Goal: Task Accomplishment & Management: Manage account settings

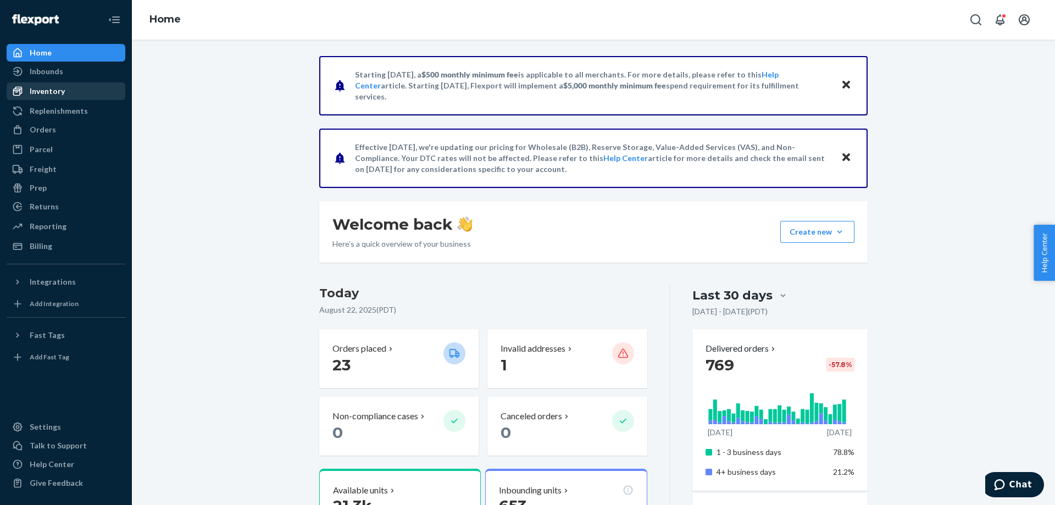
click at [56, 93] on div "Inventory" at bounding box center [47, 91] width 35 height 11
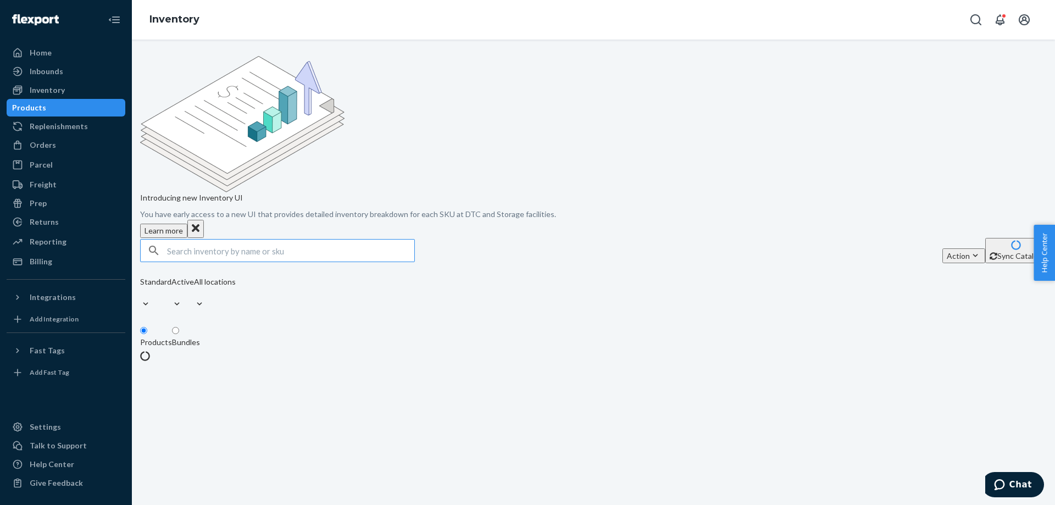
click at [288, 240] on input "text" at bounding box center [290, 251] width 247 height 22
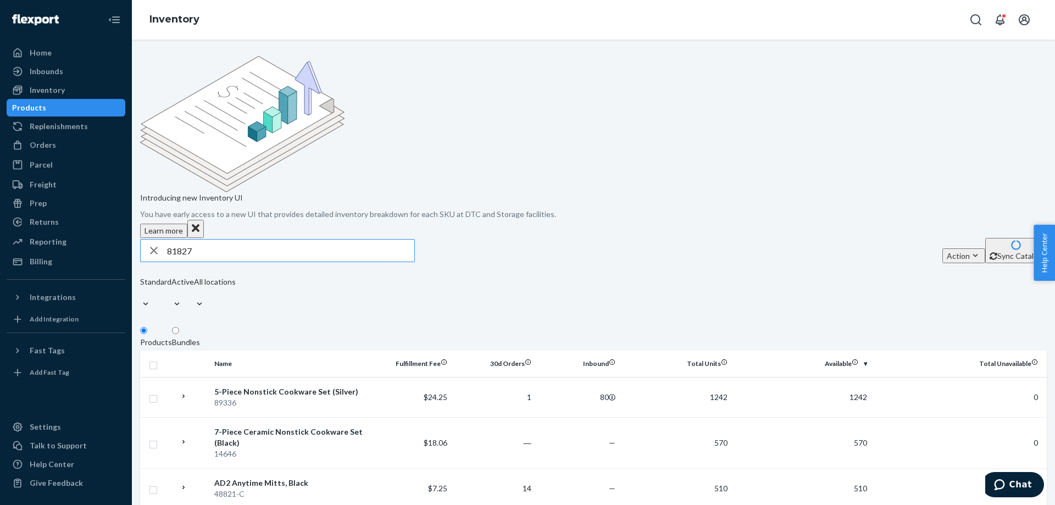
drag, startPoint x: 246, startPoint y: 164, endPoint x: 143, endPoint y: 160, distance: 102.8
paste input "4"
type input "81824"
click at [610, 238] on div "81824 Action Create product Create bundle Bulk create products Bulk update prod…" at bounding box center [593, 250] width 907 height 25
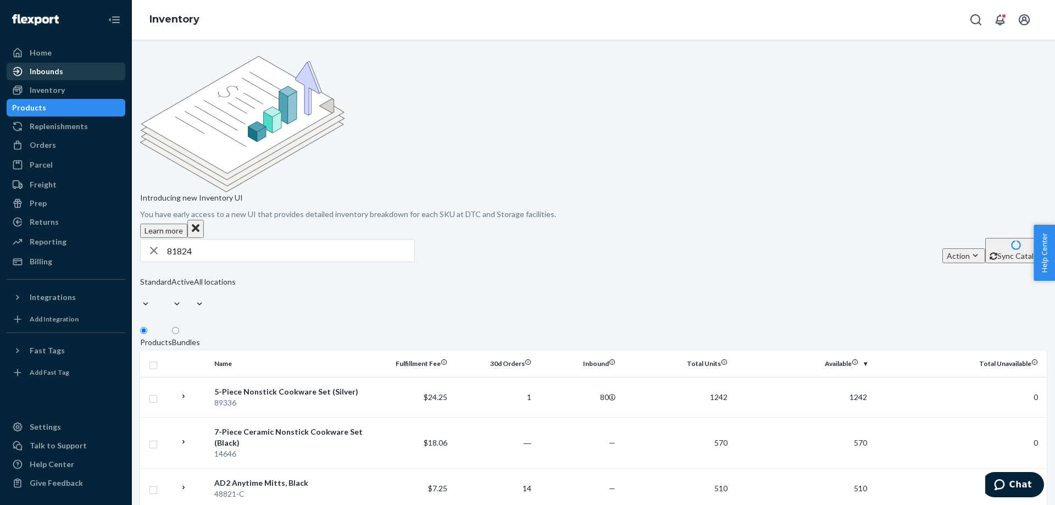
click at [49, 74] on div "Inbounds" at bounding box center [47, 71] width 34 height 11
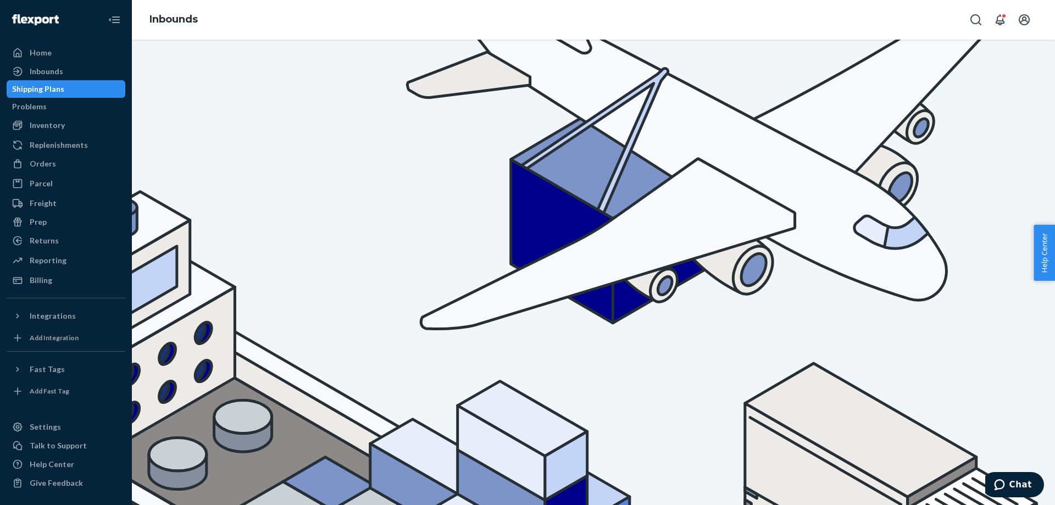
type input "81824"
drag, startPoint x: 221, startPoint y: 152, endPoint x: 142, endPoint y: 148, distance: 79.2
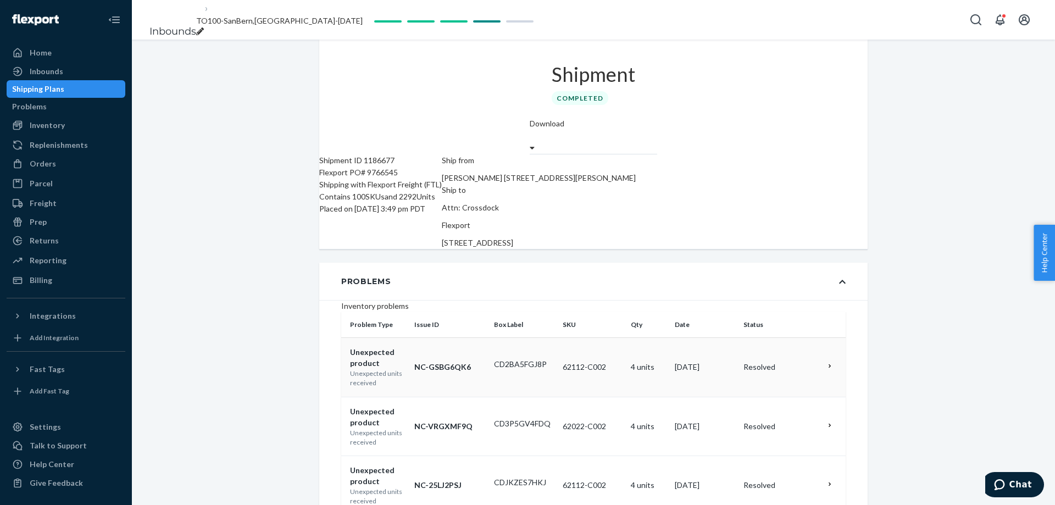
click at [826, 362] on icon at bounding box center [830, 366] width 8 height 8
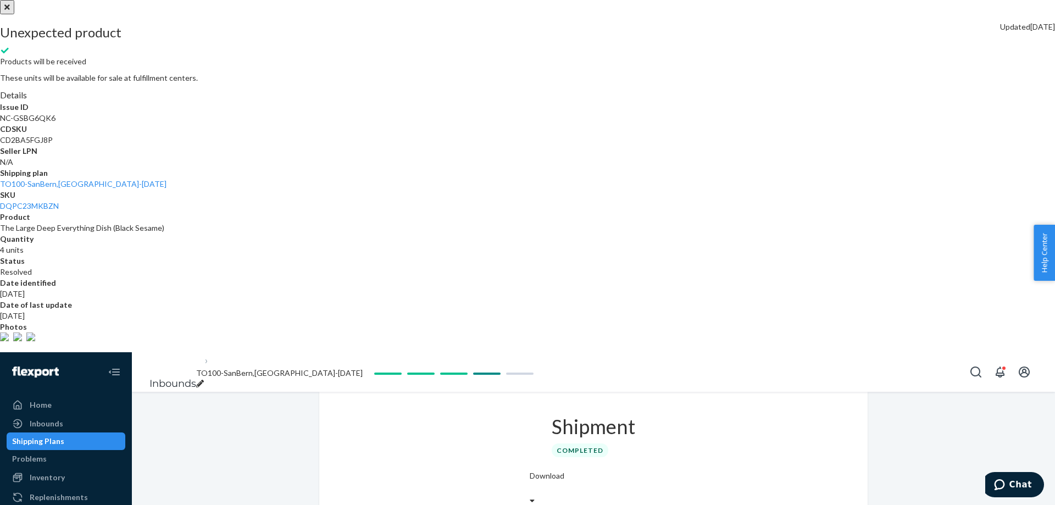
click at [14, 14] on button "close" at bounding box center [7, 7] width 14 height 14
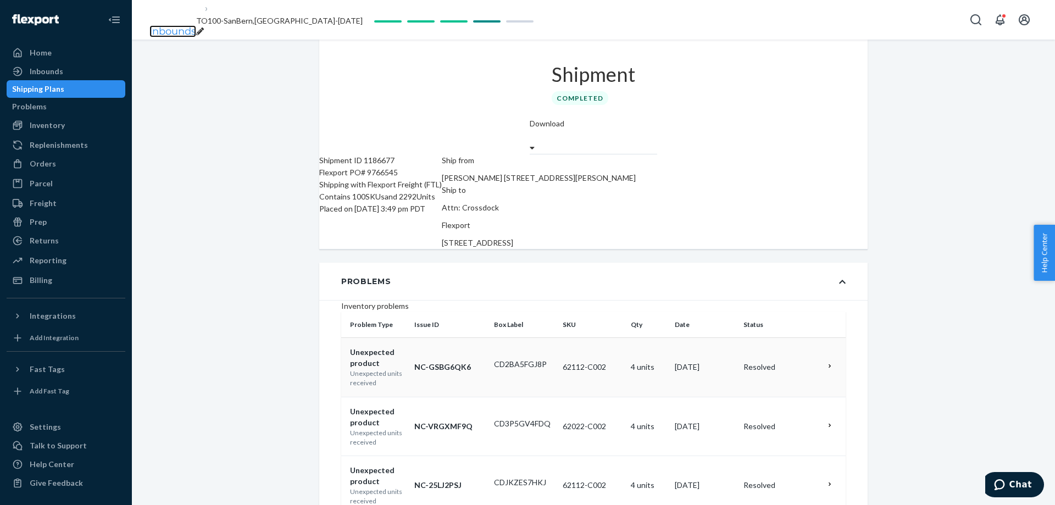
click at [179, 25] on link "Inbounds" at bounding box center [172, 31] width 47 height 12
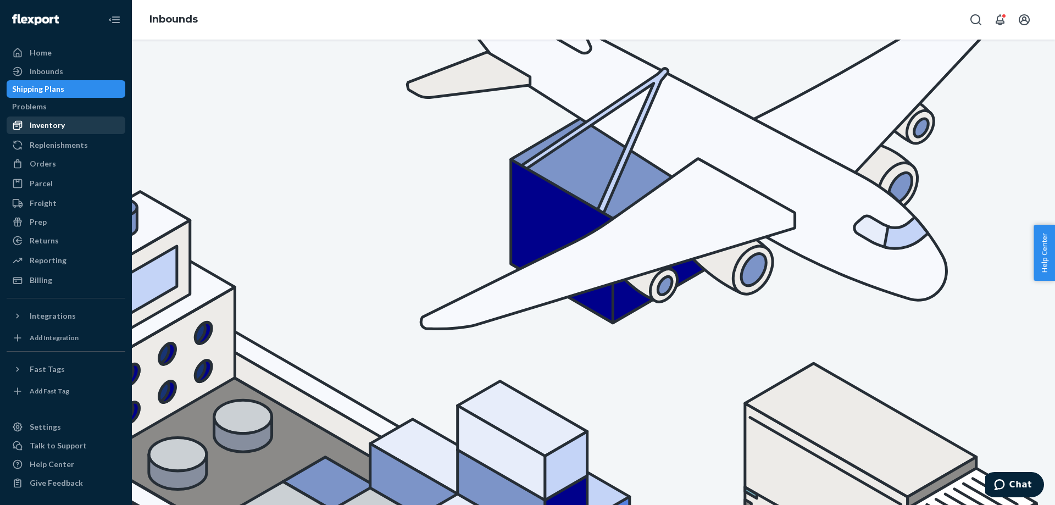
click at [52, 130] on div "Inventory" at bounding box center [47, 125] width 35 height 11
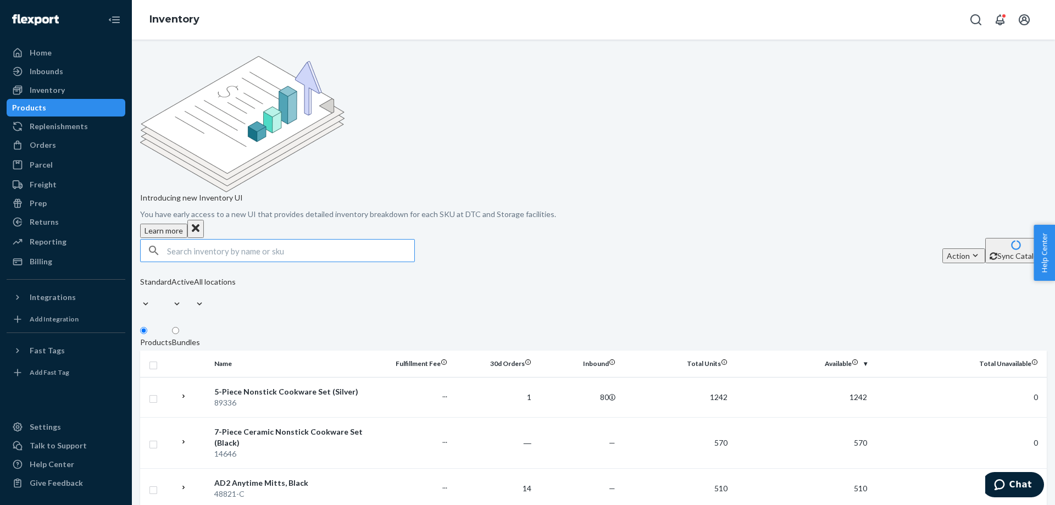
click at [265, 240] on input "text" at bounding box center [290, 251] width 247 height 22
drag, startPoint x: 265, startPoint y: 165, endPoint x: 137, endPoint y: 160, distance: 128.1
click at [137, 160] on div "Introducing new Inventory UI You have early access to a new UI that provides de…" at bounding box center [593, 272] width 923 height 465
type input "81824"
click at [232, 240] on input "81824" at bounding box center [290, 251] width 247 height 22
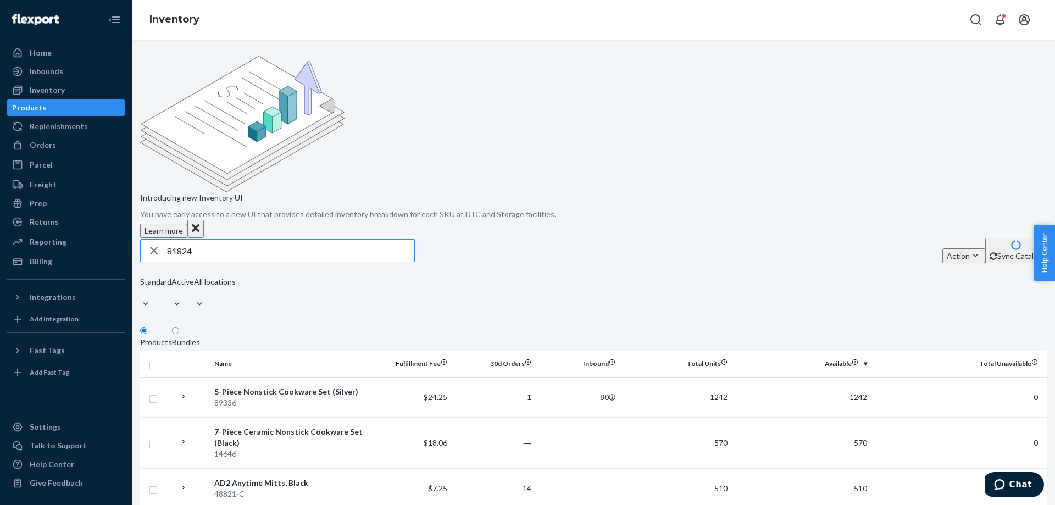
drag, startPoint x: 232, startPoint y: 165, endPoint x: 148, endPoint y: 162, distance: 84.1
click at [148, 239] on div "81824" at bounding box center [277, 250] width 275 height 23
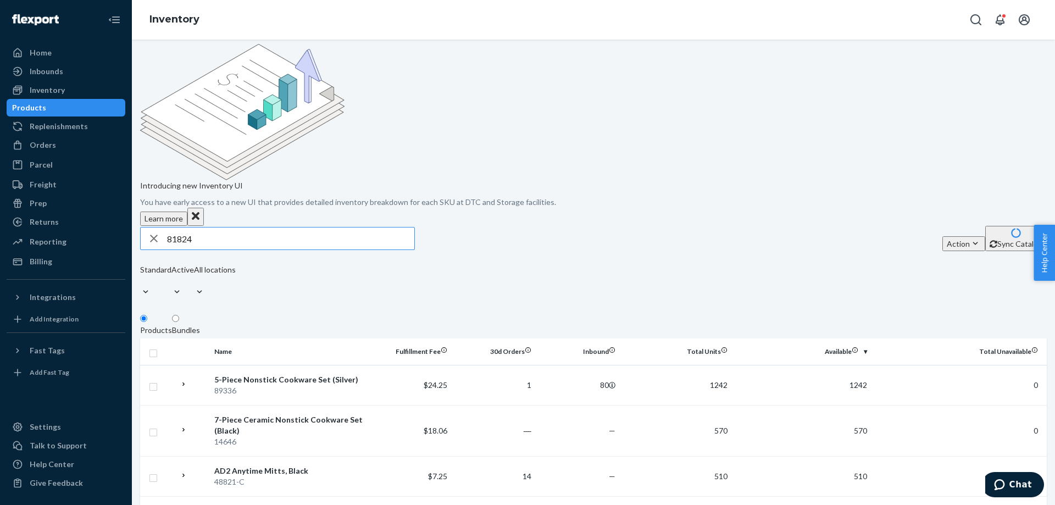
scroll to position [6, 0]
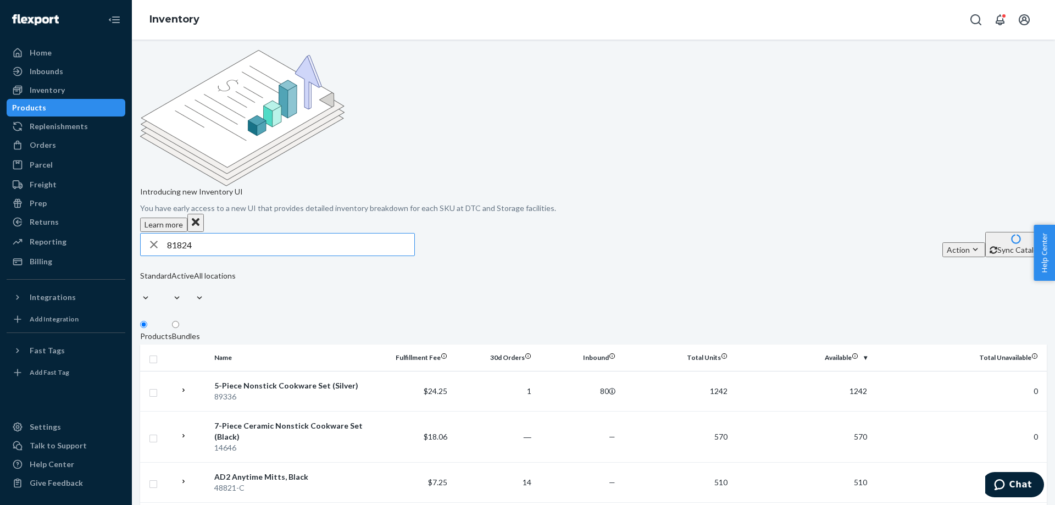
click at [228, 234] on input "81824" at bounding box center [290, 245] width 247 height 22
click at [158, 241] on icon "button" at bounding box center [154, 245] width 8 height 8
click at [220, 234] on input "text" at bounding box center [290, 245] width 247 height 22
paste input "12-Piece ScratchDefense"
click at [381, 234] on input "12-Piece ScratchDefense" at bounding box center [290, 245] width 247 height 22
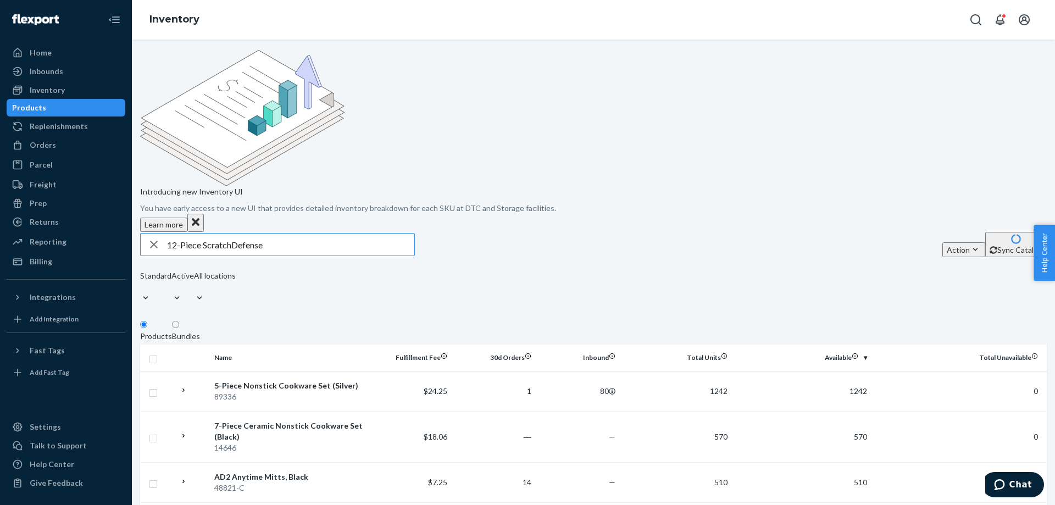
type input "12-Piece ScratchDefense"
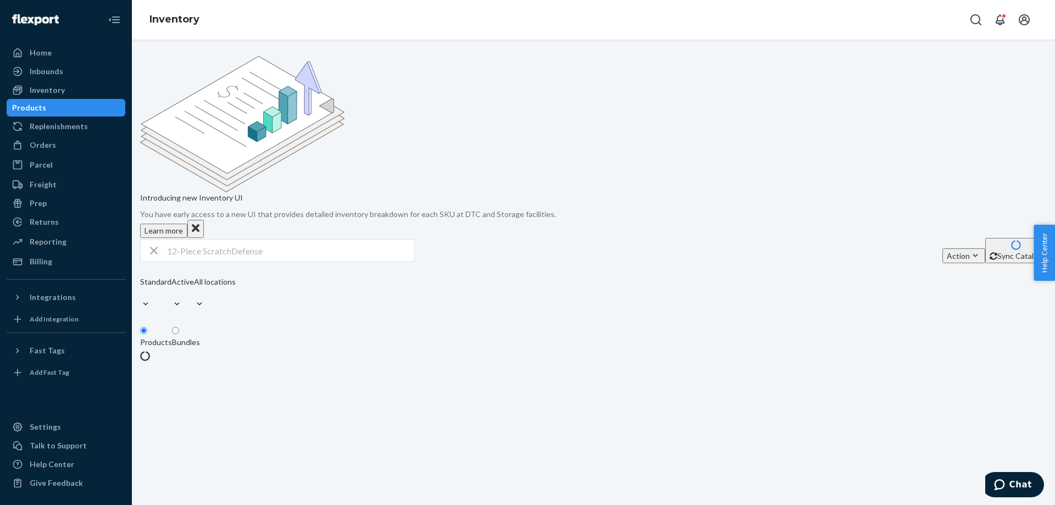
scroll to position [0, 0]
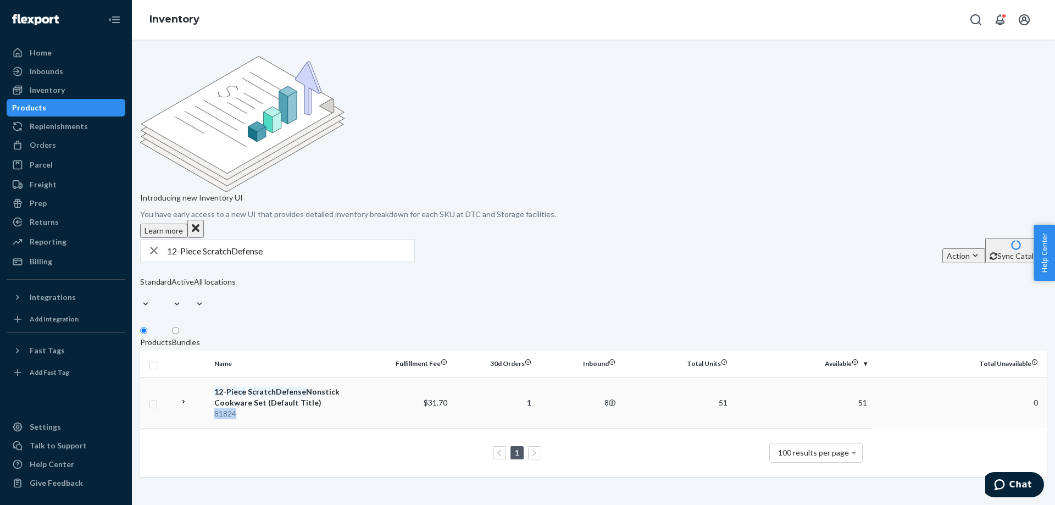
drag, startPoint x: 244, startPoint y: 318, endPoint x: 221, endPoint y: 318, distance: 23.1
click at [221, 408] on div "81824" at bounding box center [288, 413] width 149 height 11
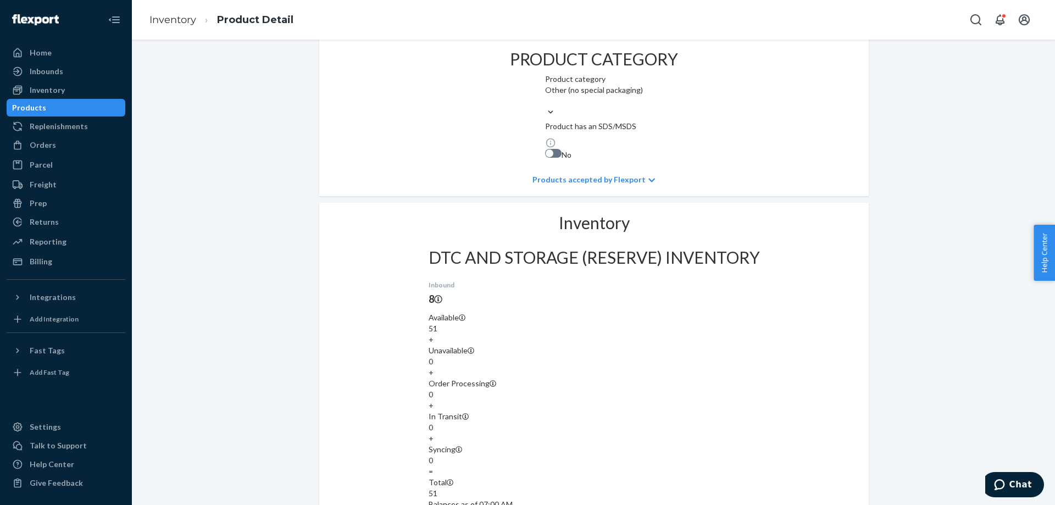
scroll to position [848, 0]
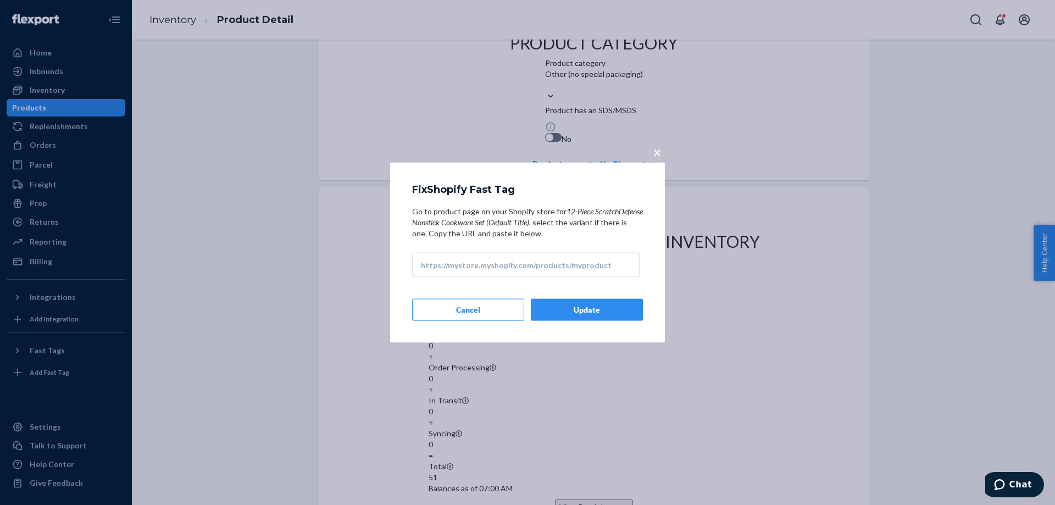
click at [545, 265] on input "Go to product page on your Shopify store for 12-Piece ScratchDefense Nonstick C…" at bounding box center [525, 265] width 227 height 24
paste input "https://circulon.com/products/12-piece-scratchdefense™-nonstick-cookware-set"
type input "https://circulon.com/products/12-piece-scratchdefense™-nonstick-cookware-set"
click at [582, 310] on button "Update" at bounding box center [587, 310] width 112 height 22
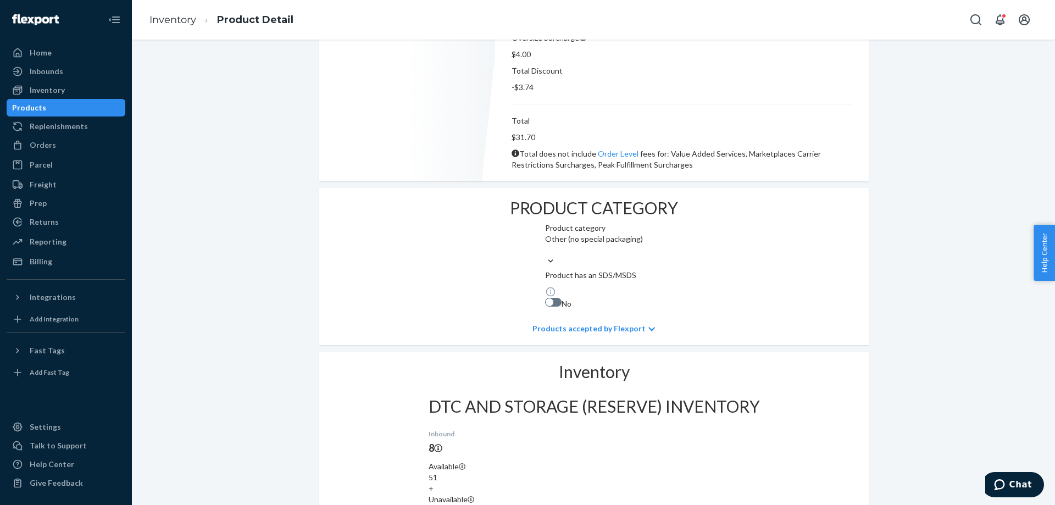
scroll to position [848, 0]
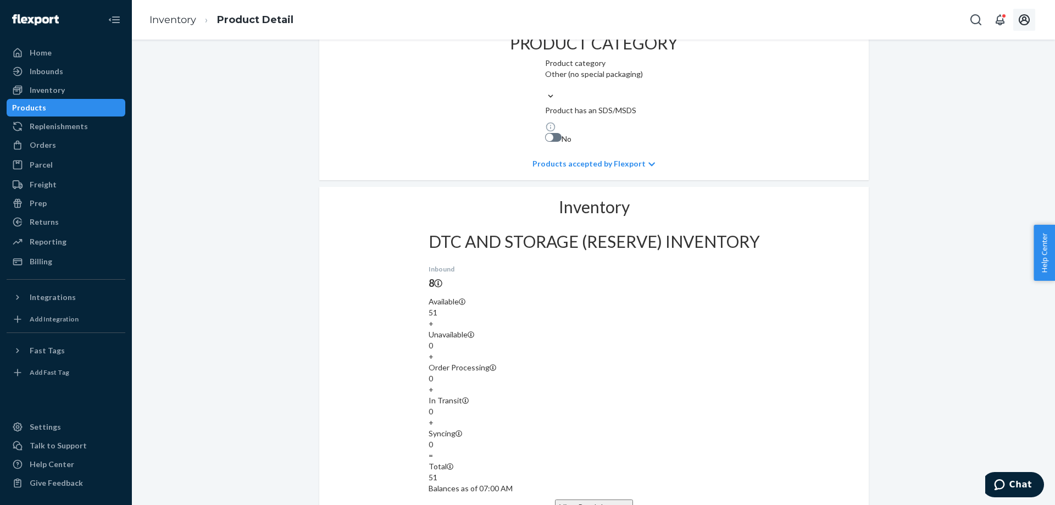
click at [1033, 23] on button "Open account menu" at bounding box center [1024, 20] width 22 height 22
click at [38, 427] on div "Settings" at bounding box center [45, 426] width 31 height 11
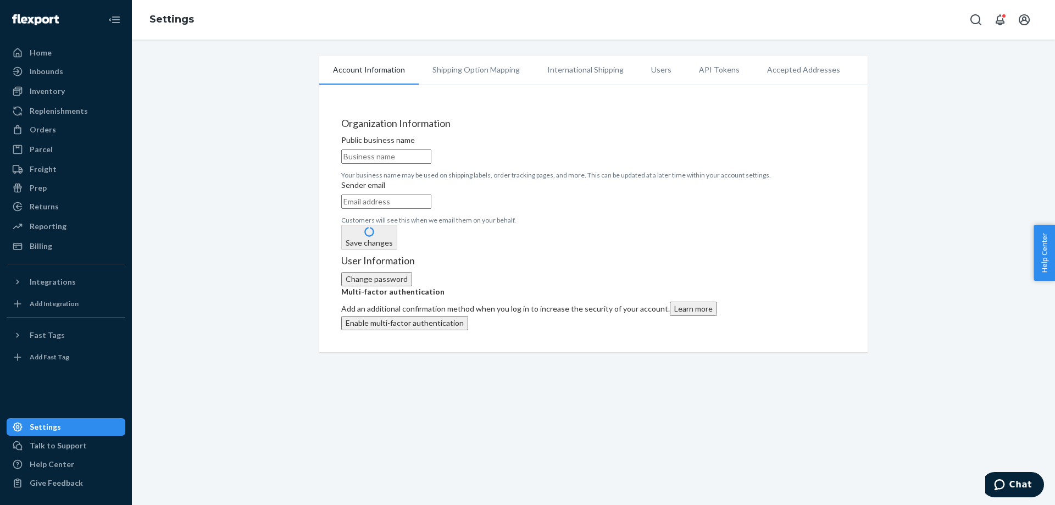
type input "Meyer Corporation"
click at [649, 75] on li "Users" at bounding box center [661, 69] width 48 height 27
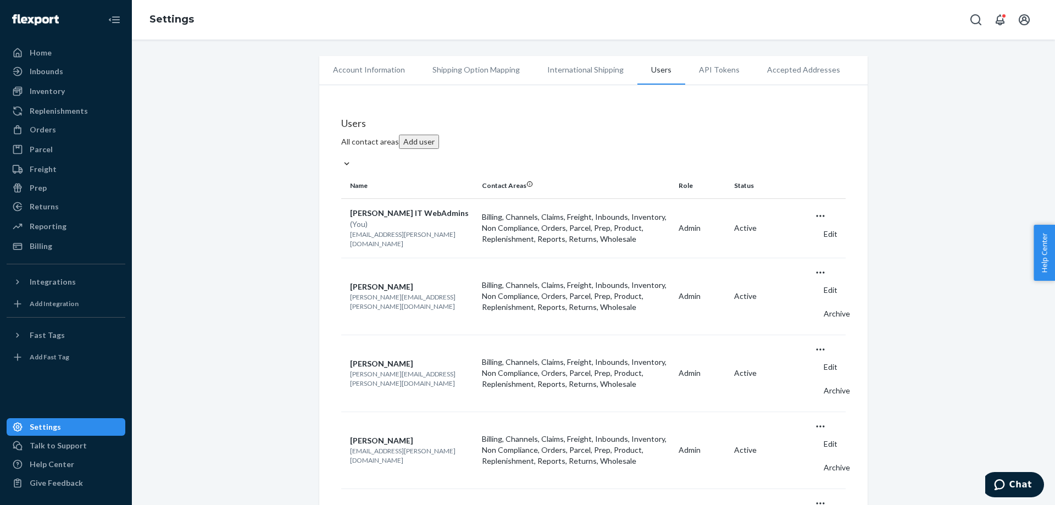
click at [439, 149] on button "Add user" at bounding box center [419, 142] width 40 height 14
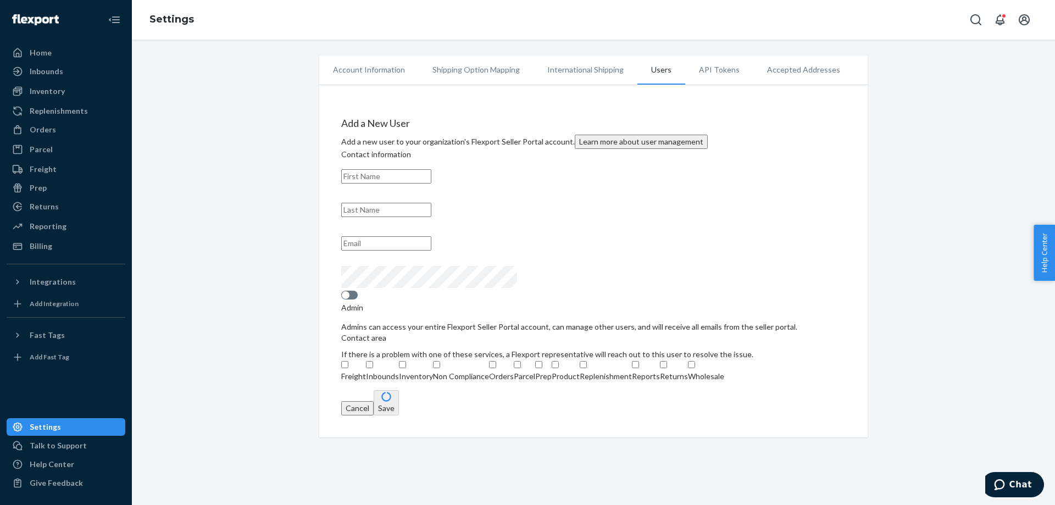
click at [401, 184] on input "text" at bounding box center [386, 176] width 90 height 14
type input "Brandt"
click at [380, 251] on input "text" at bounding box center [386, 243] width 90 height 14
paste input "brandtm@meyer.com"
type input "brandtm@meyer.com"
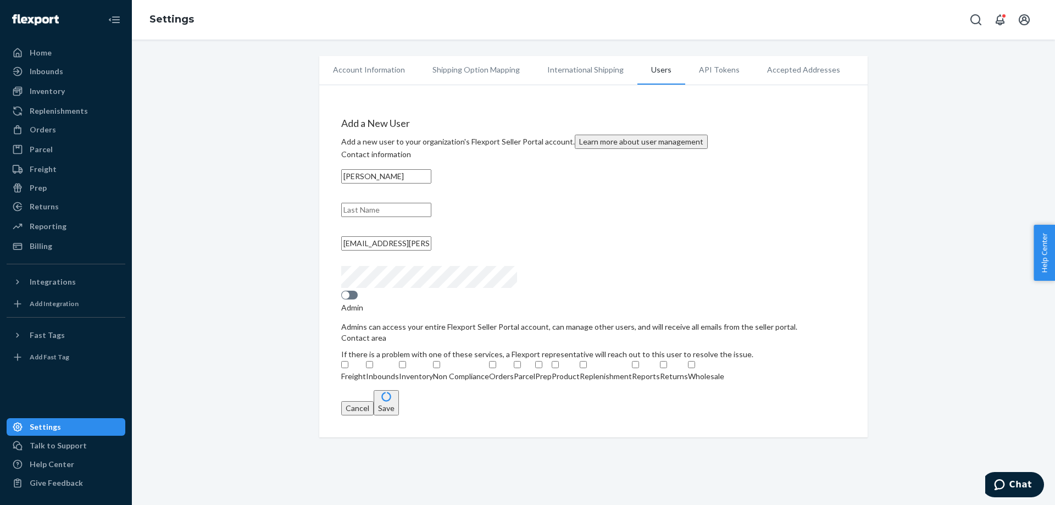
click at [419, 217] on input "text" at bounding box center [386, 210] width 90 height 14
paste input "Milczewski"
type input "Milczewski"
click at [611, 238] on div "Contact information Brandt Milczewski brandtm@meyer.com" at bounding box center [593, 222] width 504 height 146
click at [398, 217] on input "Milczewski" at bounding box center [386, 210] width 90 height 14
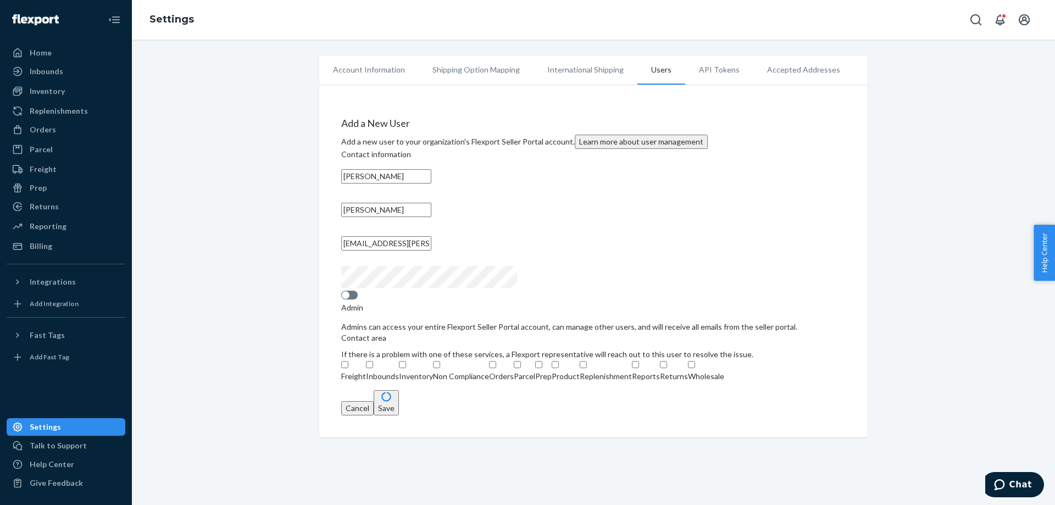
click at [696, 282] on div "Contact information Brandt Milczewski brandtm@meyer.com" at bounding box center [593, 222] width 504 height 146
click at [632, 368] on input "Reports" at bounding box center [635, 364] width 7 height 7
checkbox input "true"
click at [489, 361] on input "Orders" at bounding box center [492, 364] width 7 height 7
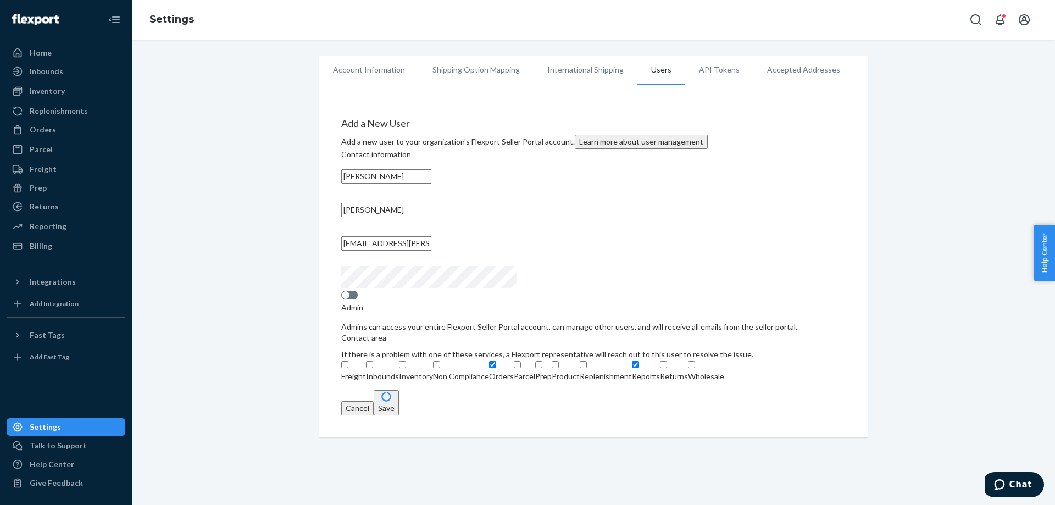
checkbox input "true"
click at [552, 361] on input "Product" at bounding box center [555, 364] width 7 height 7
checkbox input "true"
click at [399, 361] on input "Inventory" at bounding box center [402, 364] width 7 height 7
checkbox input "true"
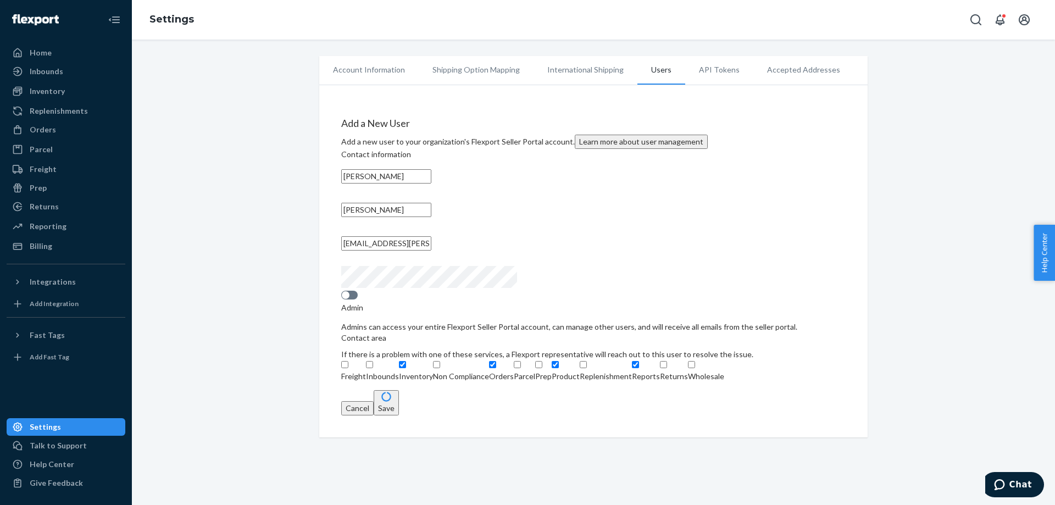
click at [399, 415] on button "Save" at bounding box center [386, 402] width 25 height 25
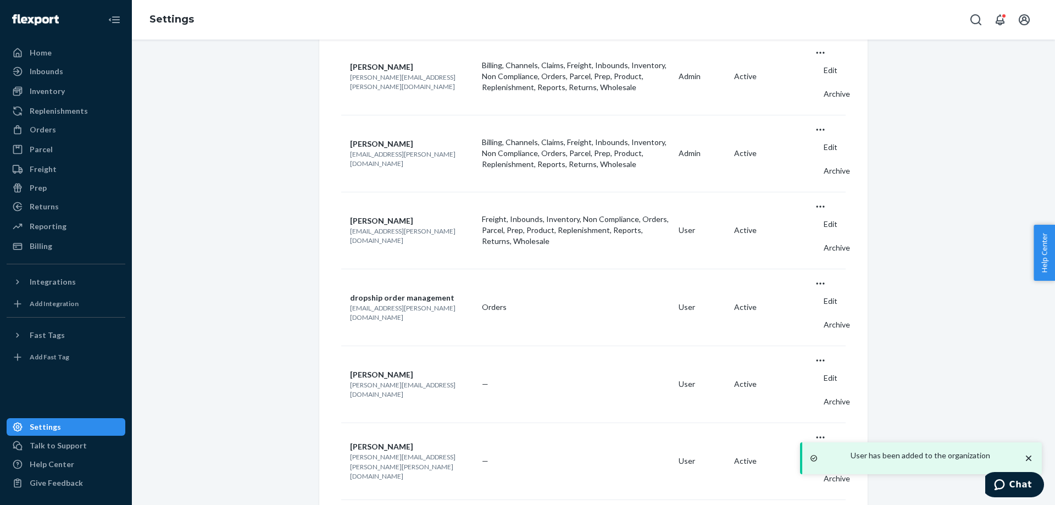
scroll to position [385, 0]
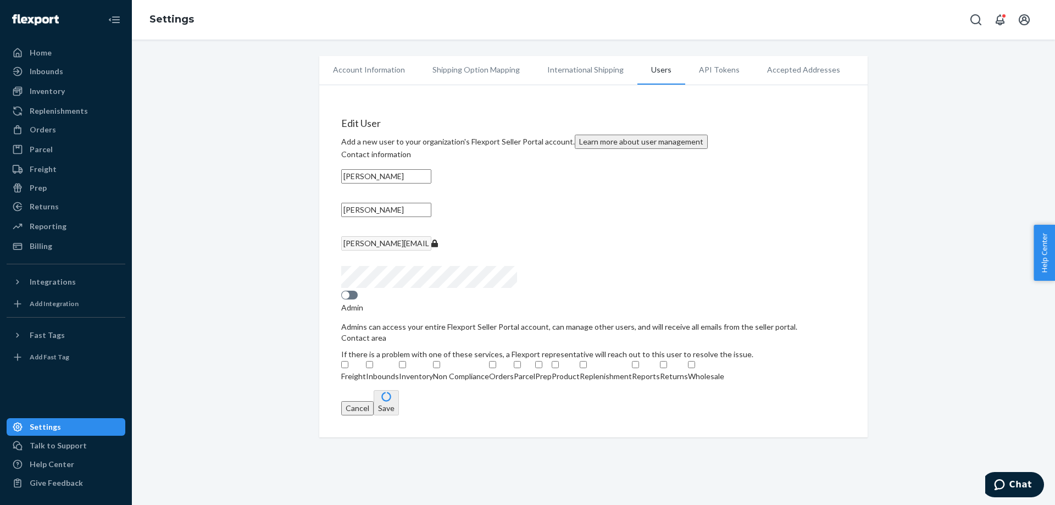
scroll to position [275, 0]
click at [374, 415] on button "Cancel" at bounding box center [357, 408] width 32 height 14
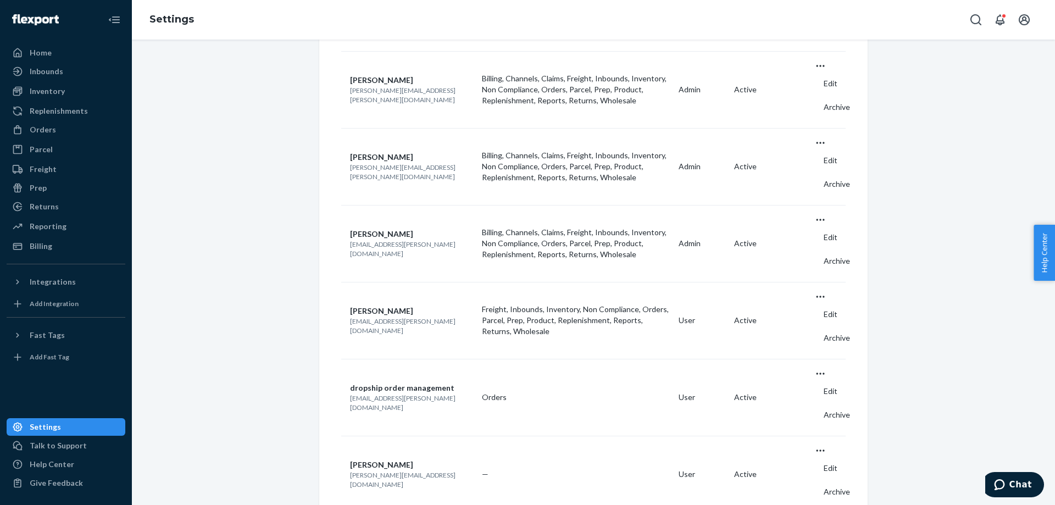
scroll to position [288, 0]
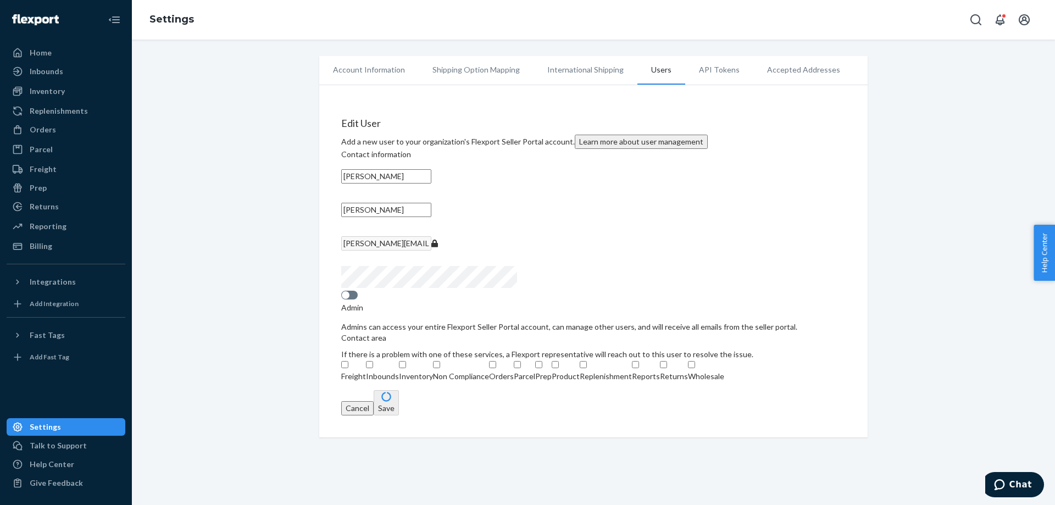
scroll to position [291, 0]
click at [374, 415] on button "Cancel" at bounding box center [357, 408] width 32 height 14
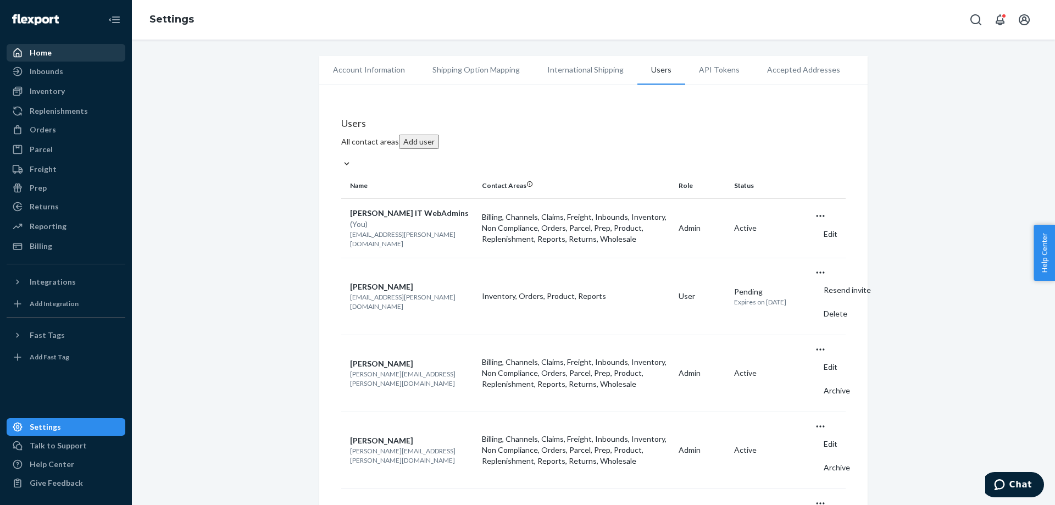
click at [38, 57] on div "Home" at bounding box center [41, 52] width 22 height 11
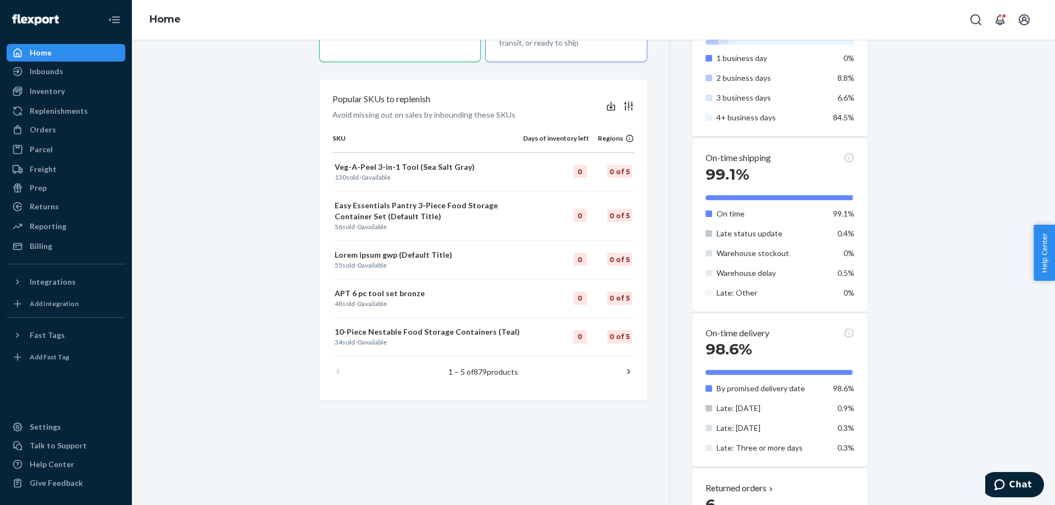
scroll to position [495, 0]
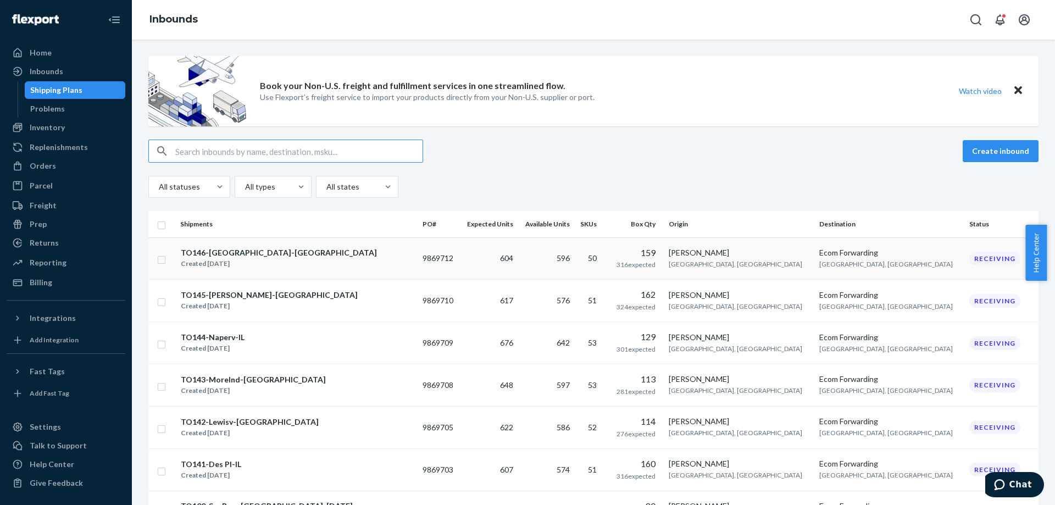
click at [219, 256] on div "TO146-[GEOGRAPHIC_DATA]-[GEOGRAPHIC_DATA]" at bounding box center [279, 252] width 196 height 11
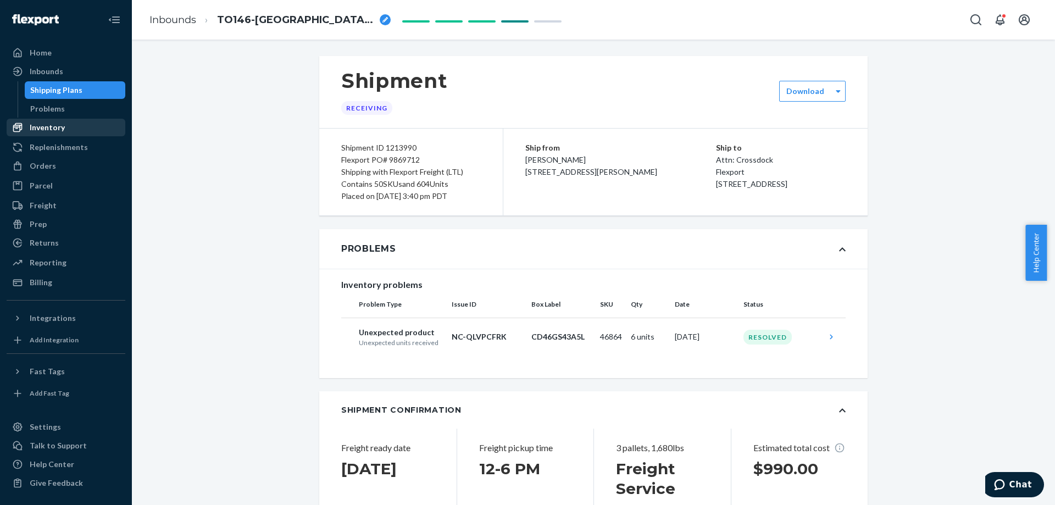
click at [51, 127] on div "Inventory" at bounding box center [47, 127] width 35 height 11
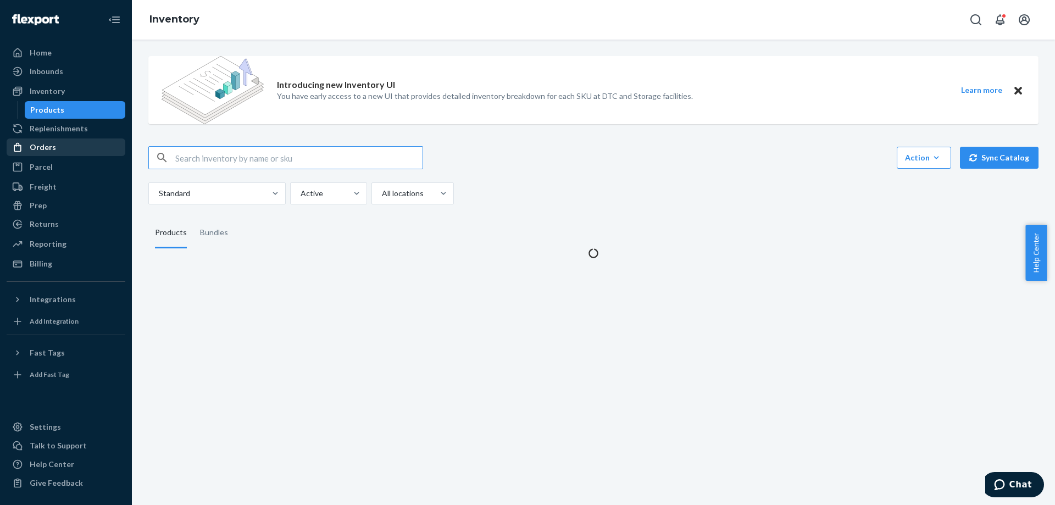
click at [44, 148] on div "Orders" at bounding box center [43, 147] width 26 height 11
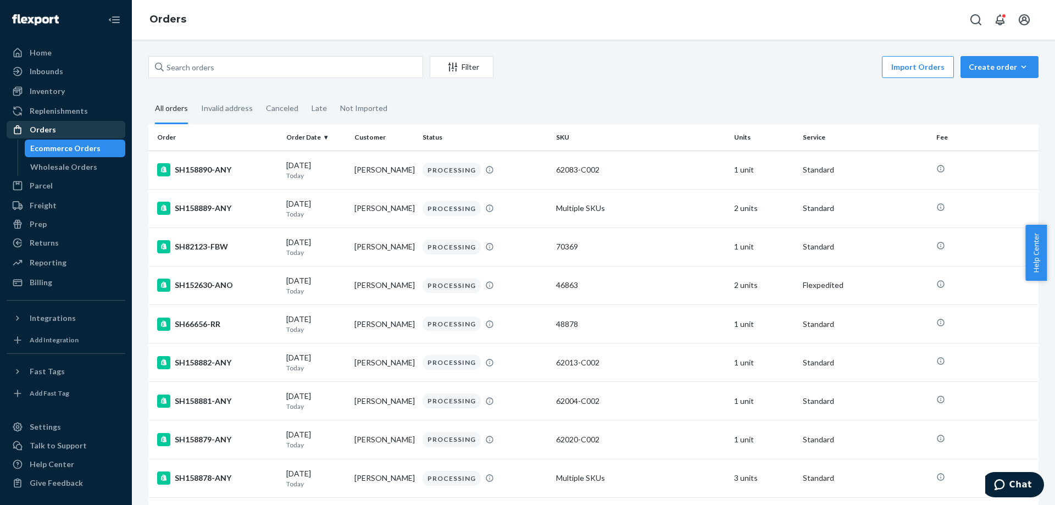
click at [48, 130] on div "Orders" at bounding box center [43, 129] width 26 height 11
click at [43, 91] on div "Inventory" at bounding box center [47, 91] width 35 height 11
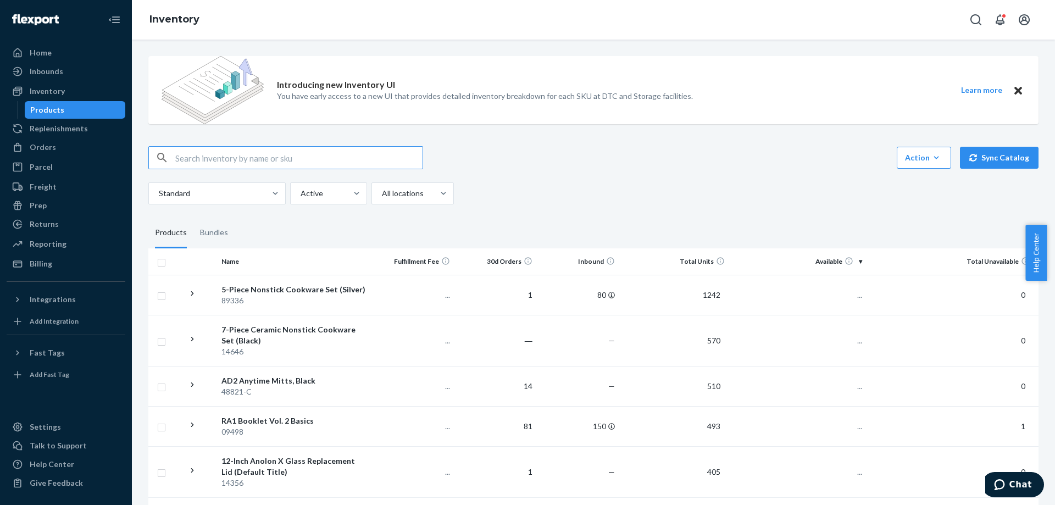
click at [230, 158] on input "text" at bounding box center [298, 158] width 247 height 22
click at [274, 157] on input "text" at bounding box center [298, 158] width 247 height 22
paste input "89336"
drag, startPoint x: 241, startPoint y: 160, endPoint x: 133, endPoint y: 151, distance: 108.2
click at [133, 151] on div "Introducing new Inventory UI You have early access to a new UI that provides de…" at bounding box center [593, 272] width 923 height 465
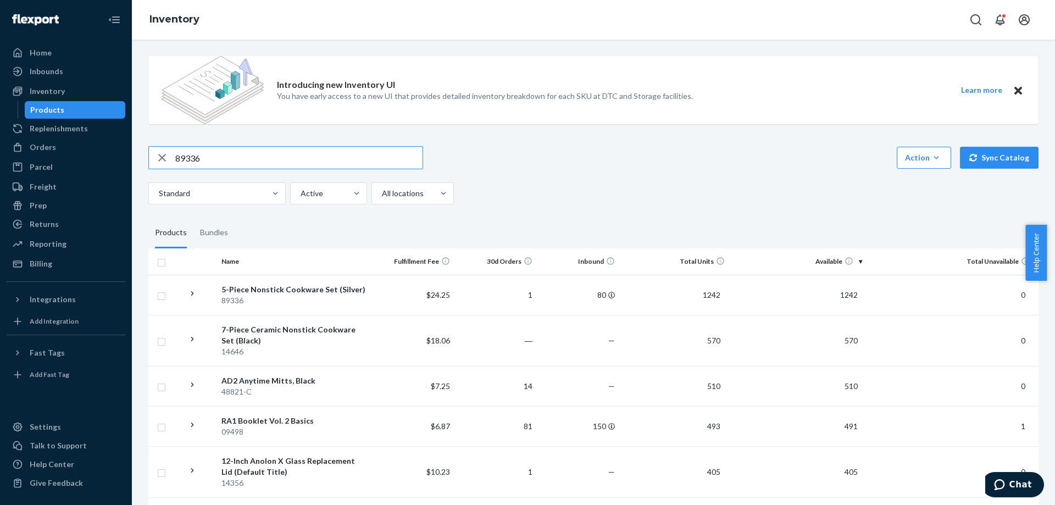
paste input "5-Piece Nonstick Cookware"
type input "5-Piece Nonstick Cookware"
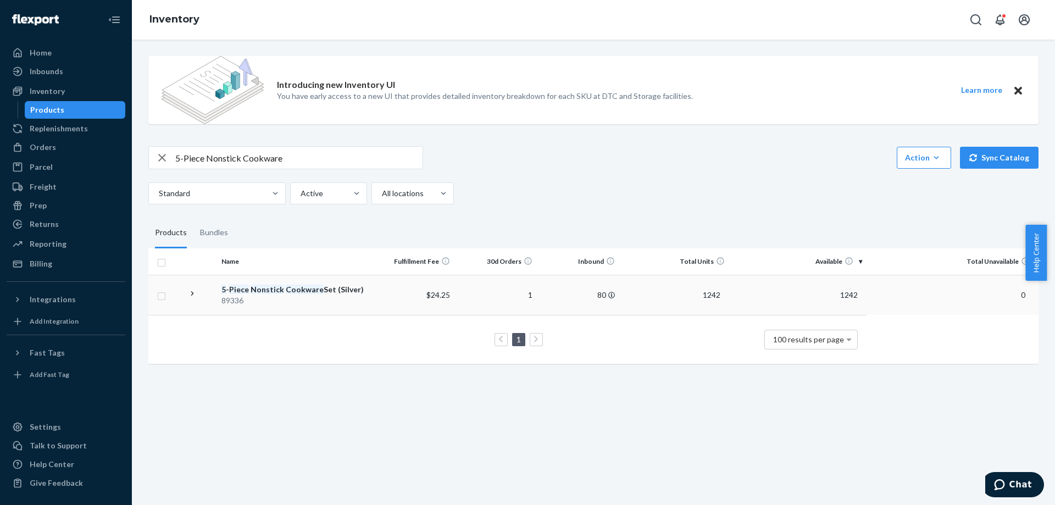
click at [286, 290] on em "Cookware" at bounding box center [305, 289] width 38 height 9
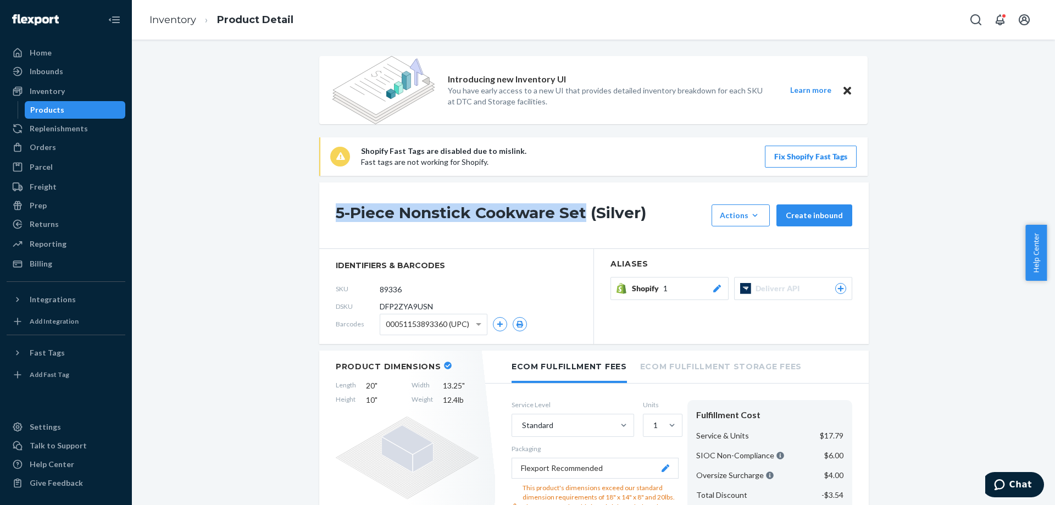
drag, startPoint x: 331, startPoint y: 212, endPoint x: 581, endPoint y: 214, distance: 250.0
click at [581, 214] on div "5-Piece Nonstick Cookware Set (Silver) Actions Hide Request removal Create inbo…" at bounding box center [593, 215] width 549 height 66
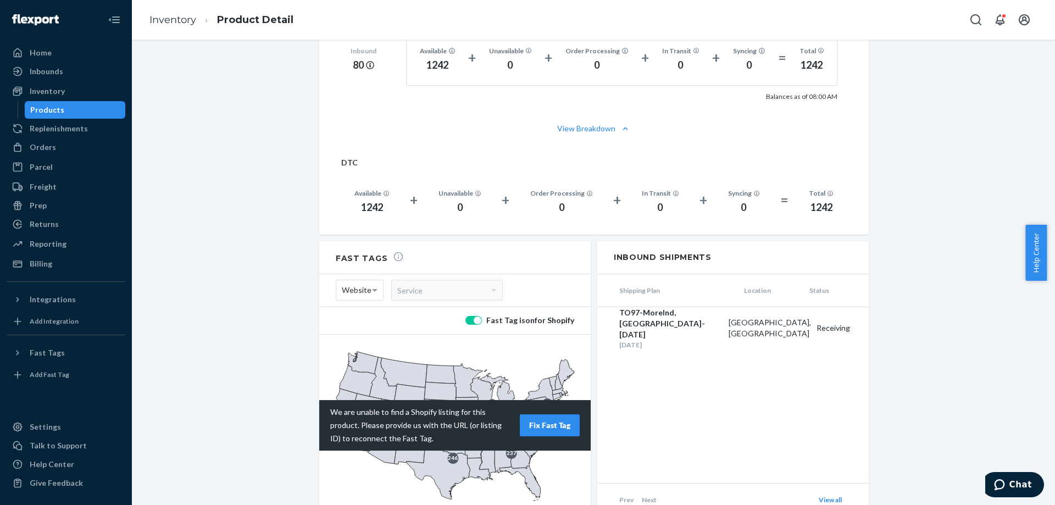
scroll to position [836, 0]
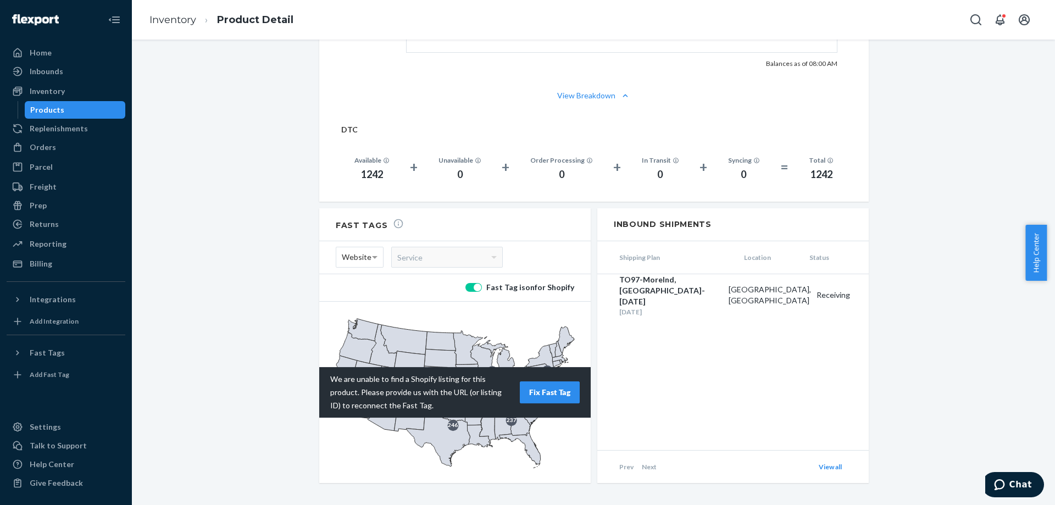
click at [547, 381] on button "Fix Fast Tag" at bounding box center [550, 392] width 60 height 22
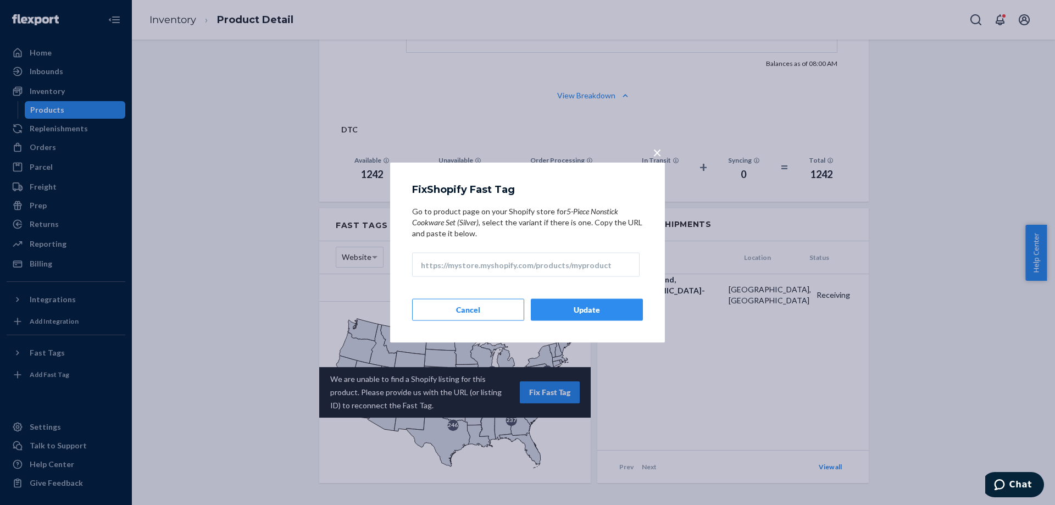
click at [478, 269] on input "Go to product page on your Shopify store for 5-Piece Nonstick Cookware Set (Sil…" at bounding box center [525, 265] width 227 height 24
paste input "[URL][DOMAIN_NAME] › products › samsung2025promotion"
click at [623, 310] on button "Update" at bounding box center [587, 310] width 112 height 22
drag, startPoint x: 474, startPoint y: 268, endPoint x: 625, endPoint y: 265, distance: 151.7
click at [625, 265] on input "[URL][DOMAIN_NAME] › products › samsung2025promotion" at bounding box center [525, 265] width 227 height 24
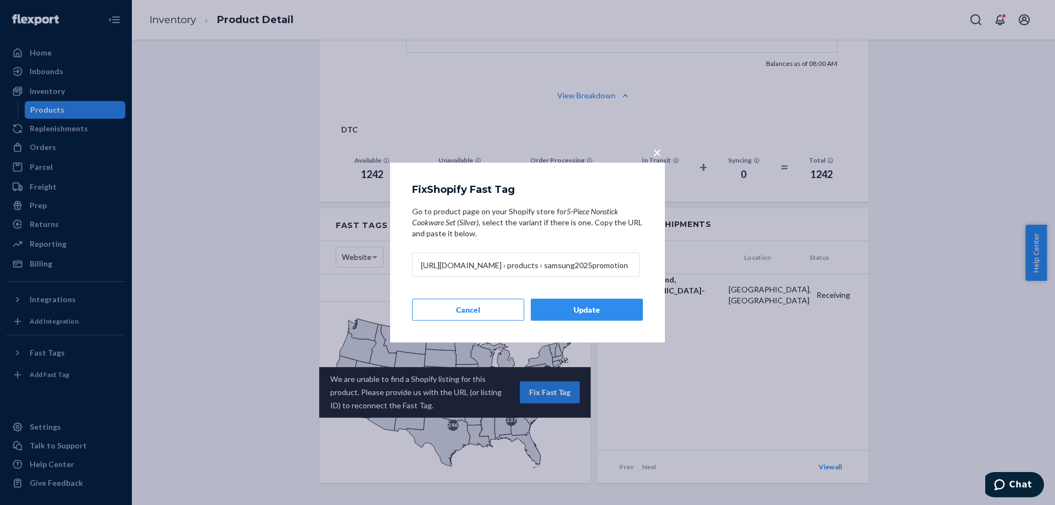
click at [619, 265] on input "[URL][DOMAIN_NAME] › products › samsung2025promotion" at bounding box center [525, 265] width 227 height 24
drag, startPoint x: 619, startPoint y: 265, endPoint x: 357, endPoint y: 248, distance: 262.6
click at [357, 248] on div "× Fix Shopify Fast Tag Go to product page on your Shopify store for 5-Piece Non…" at bounding box center [527, 252] width 1055 height 505
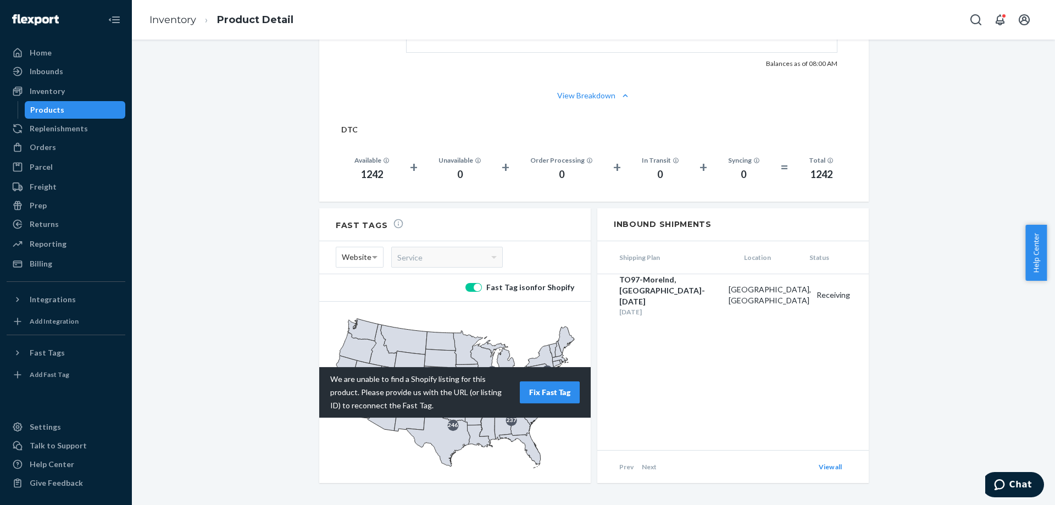
paste input "/products/"
type input "[URL][DOMAIN_NAME]"
click at [525, 381] on button "Fix Fast Tag" at bounding box center [550, 392] width 60 height 22
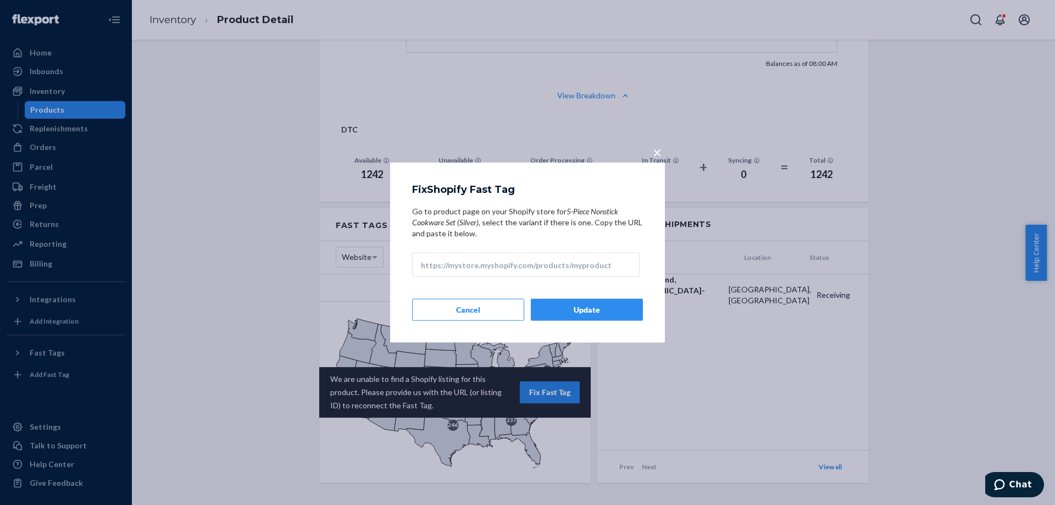
click at [601, 265] on input "Go to product page on your Shopify store for 5-Piece Nonstick Cookware Set (Sil…" at bounding box center [525, 265] width 227 height 24
paste input "[URL][DOMAIN_NAME]"
type input "[URL][DOMAIN_NAME]"
click at [570, 307] on button "Update" at bounding box center [587, 310] width 112 height 22
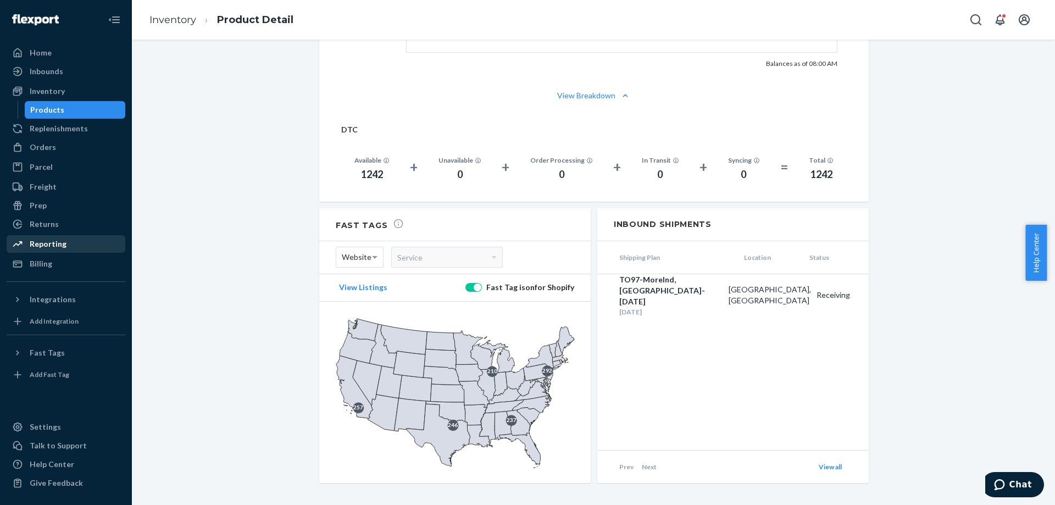
click at [45, 248] on div "Reporting" at bounding box center [48, 243] width 37 height 11
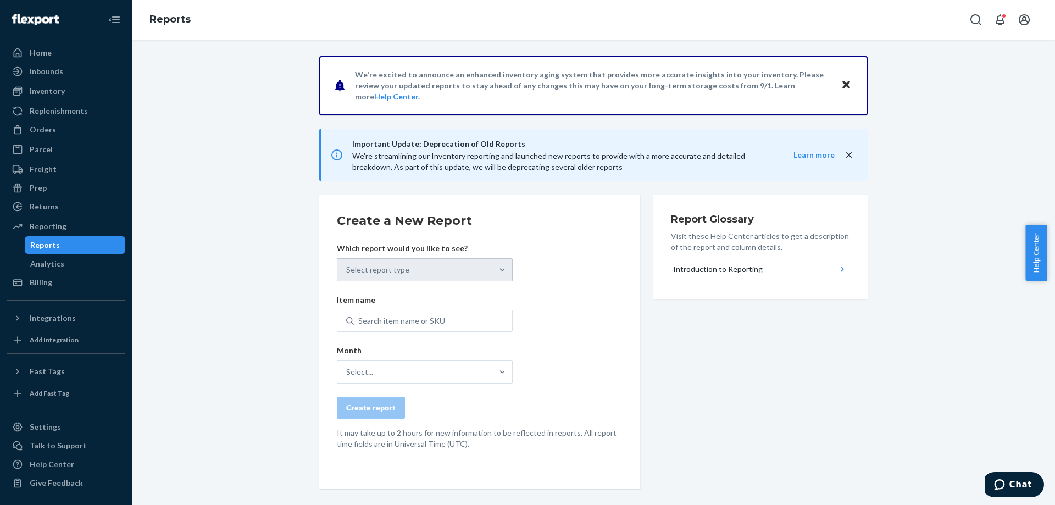
click at [487, 268] on div "Select report type" at bounding box center [425, 269] width 176 height 23
